Goal: Task Accomplishment & Management: Manage account settings

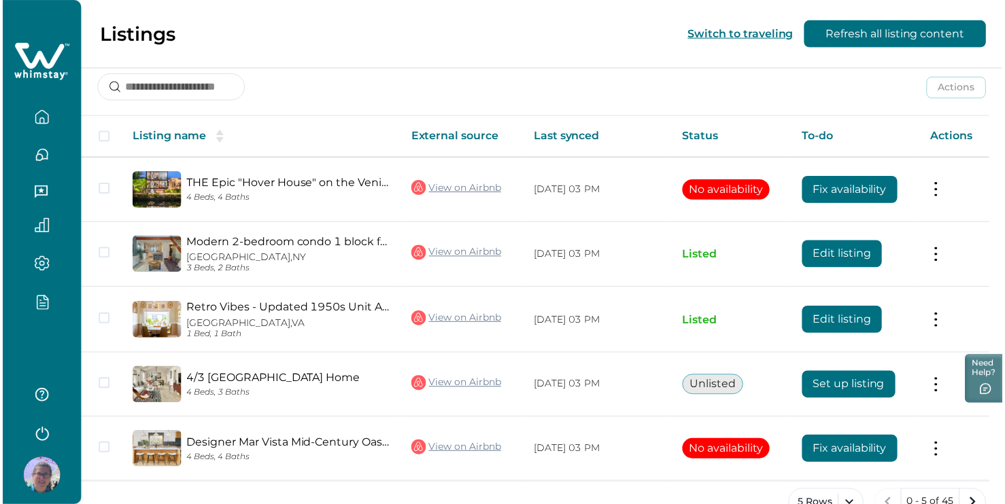
scroll to position [204, 0]
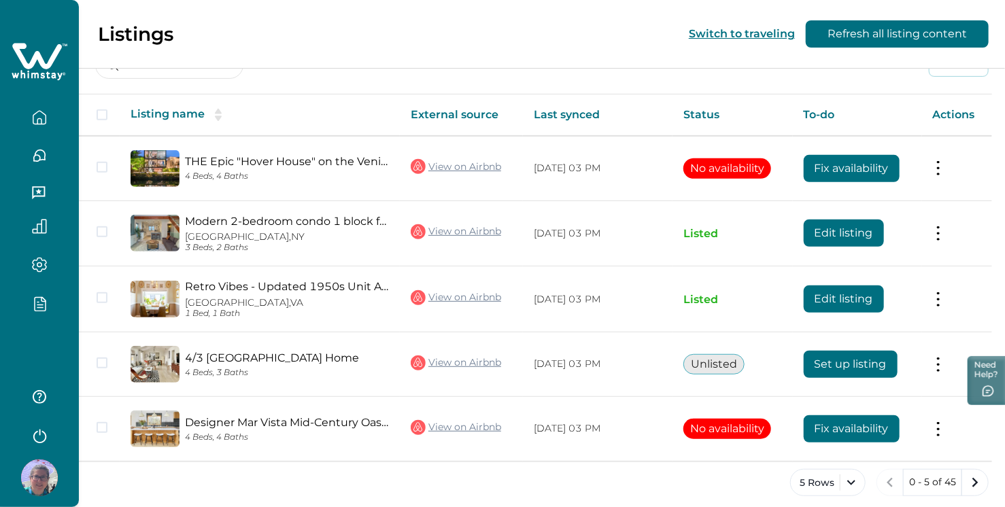
click at [33, 428] on icon "button" at bounding box center [39, 435] width 20 height 20
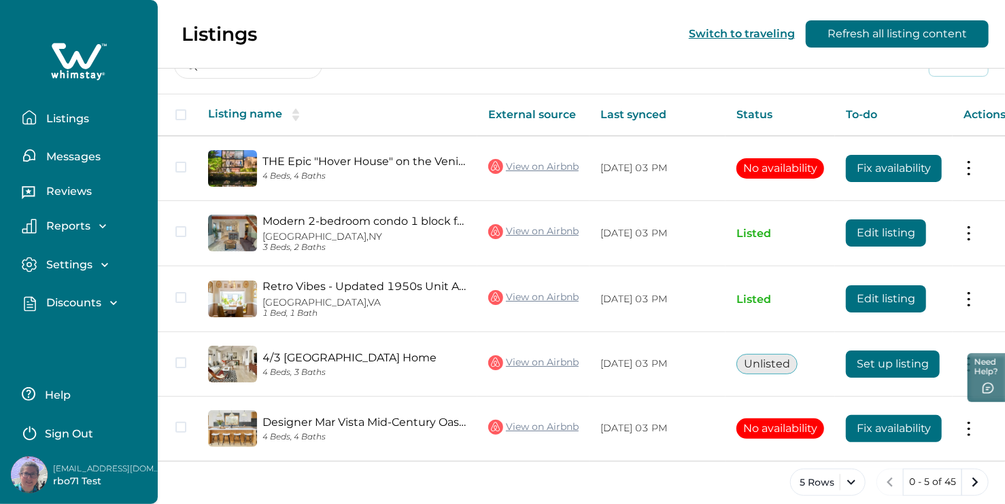
click at [72, 432] on p "Sign Out" at bounding box center [69, 435] width 48 height 14
